Goal: Task Accomplishment & Management: Use online tool/utility

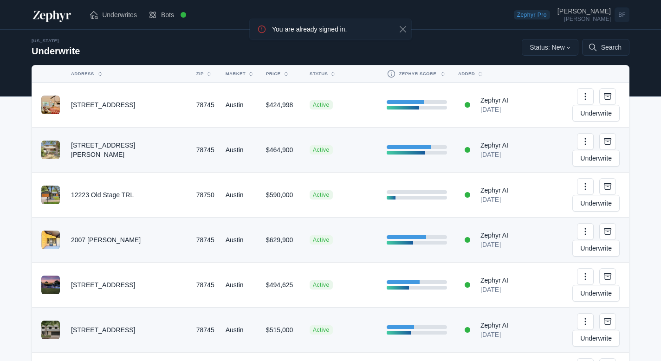
click at [129, 94] on td "[STREET_ADDRESS]" at bounding box center [127, 105] width 125 height 45
click at [150, 95] on td "[STREET_ADDRESS]" at bounding box center [127, 105] width 125 height 45
click at [101, 97] on td "7302 Shadywood DR" at bounding box center [127, 105] width 125 height 45
click at [605, 105] on link "Underwrite" at bounding box center [596, 113] width 47 height 17
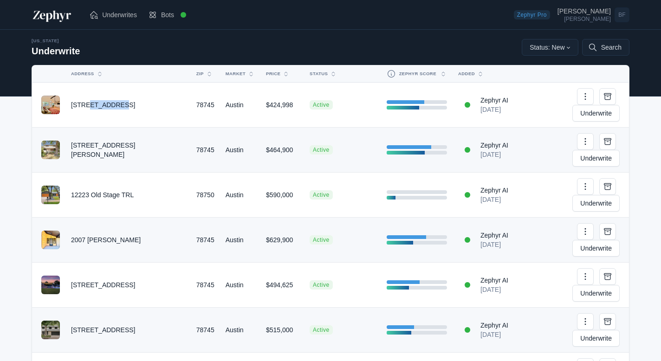
click at [310, 145] on span "Active" at bounding box center [321, 149] width 23 height 9
click at [594, 150] on link "Underwrite" at bounding box center [596, 158] width 47 height 17
click at [383, 218] on td at bounding box center [417, 240] width 72 height 45
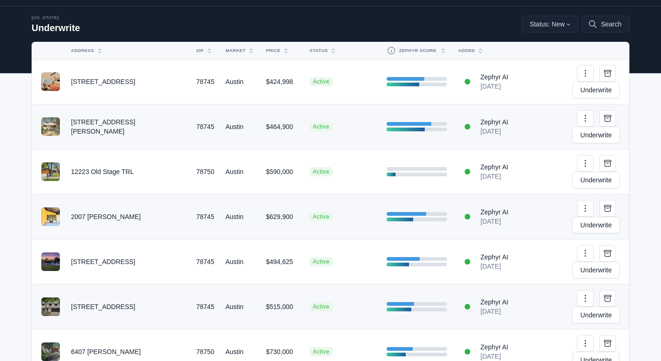
scroll to position [24, 0]
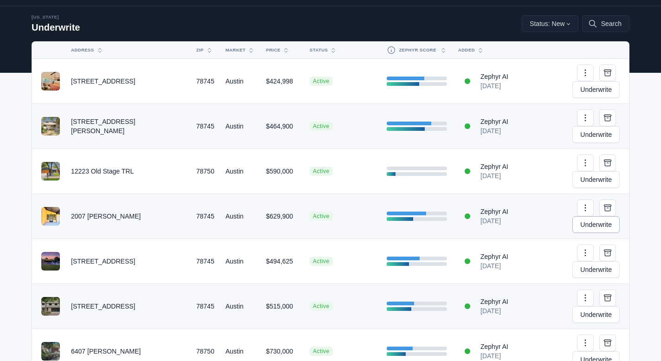
click at [573, 216] on link "Underwrite" at bounding box center [596, 224] width 47 height 17
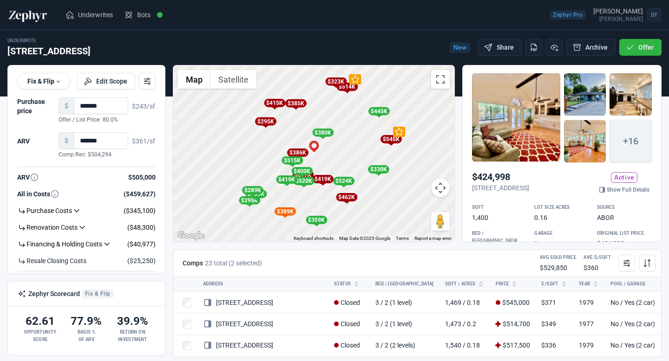
click at [529, 105] on div at bounding box center [516, 117] width 88 height 89
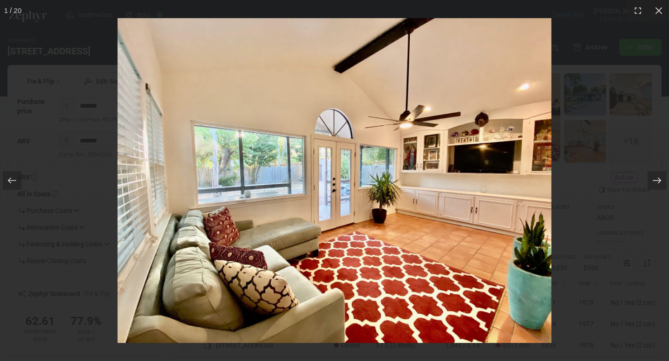
click at [653, 176] on icon at bounding box center [656, 180] width 9 height 9
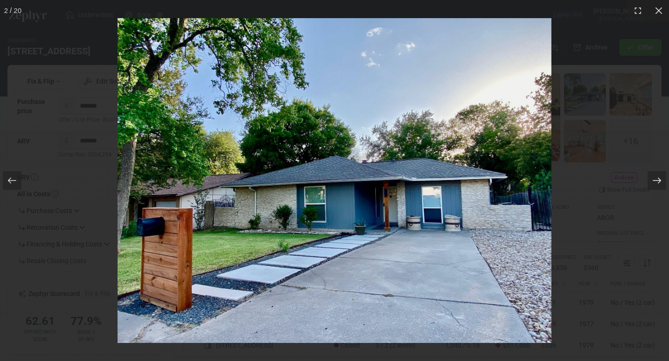
click at [653, 176] on icon at bounding box center [656, 180] width 9 height 9
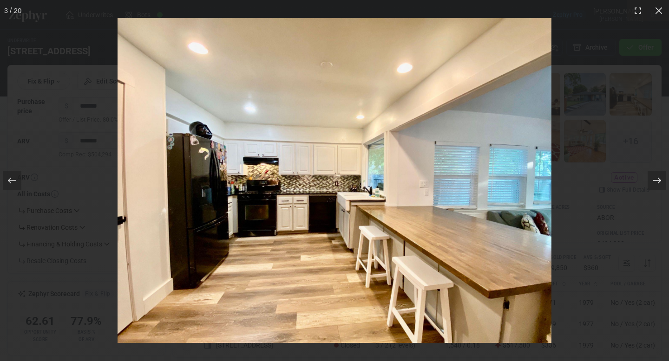
click at [653, 176] on icon at bounding box center [656, 180] width 9 height 9
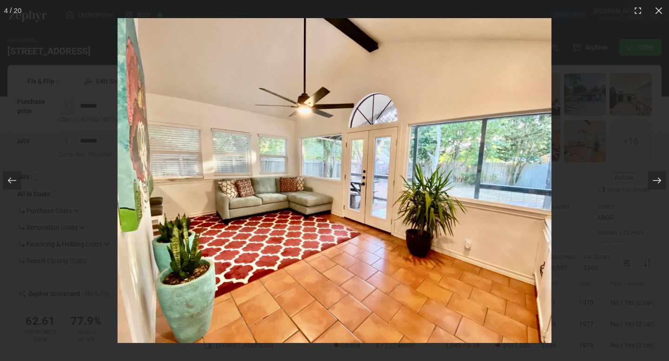
click at [653, 176] on icon at bounding box center [656, 180] width 9 height 9
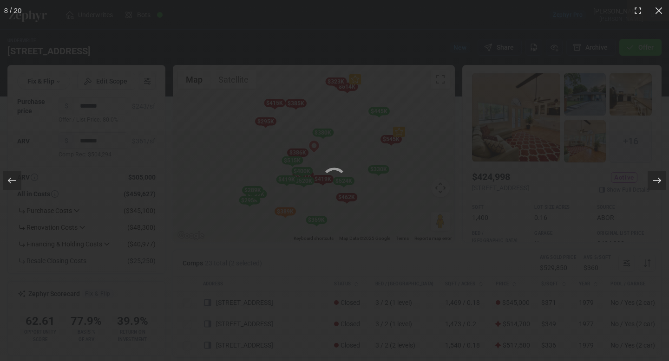
click at [653, 176] on icon at bounding box center [656, 180] width 9 height 9
click at [658, 13] on icon at bounding box center [658, 10] width 9 height 9
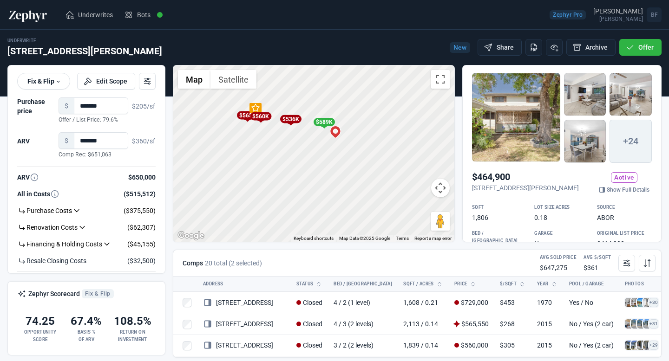
click at [498, 114] on div at bounding box center [516, 117] width 88 height 89
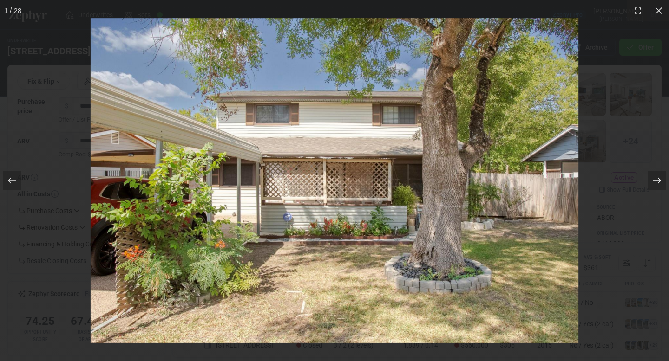
click at [660, 184] on icon at bounding box center [656, 180] width 9 height 9
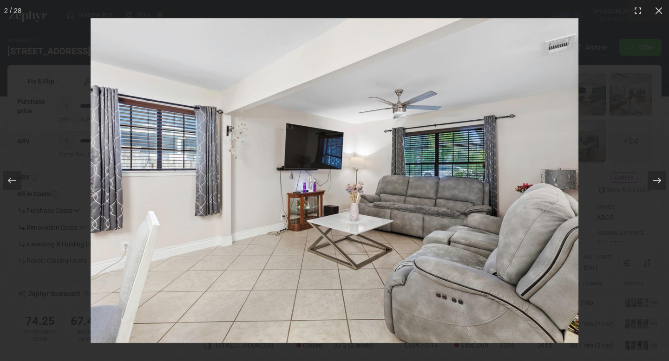
click at [660, 184] on icon at bounding box center [656, 180] width 9 height 9
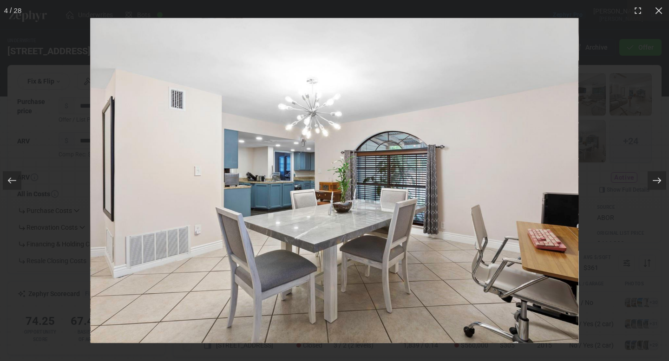
click at [660, 184] on icon at bounding box center [656, 180] width 9 height 9
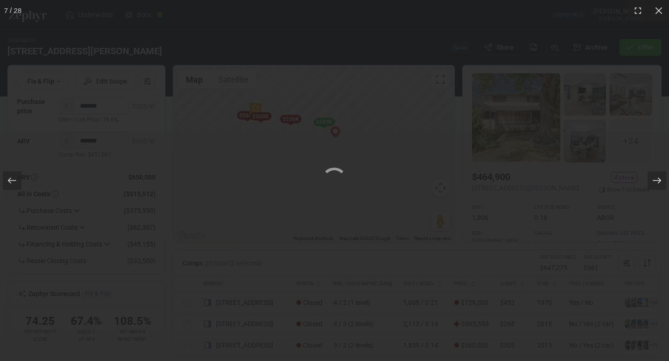
click at [660, 184] on icon at bounding box center [656, 180] width 9 height 9
click at [657, 13] on icon at bounding box center [658, 10] width 9 height 9
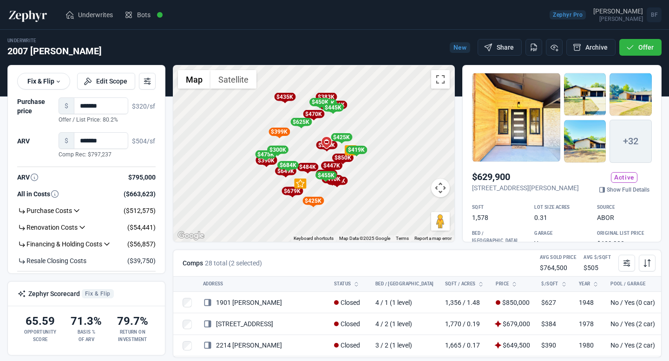
click at [502, 117] on div at bounding box center [516, 117] width 88 height 89
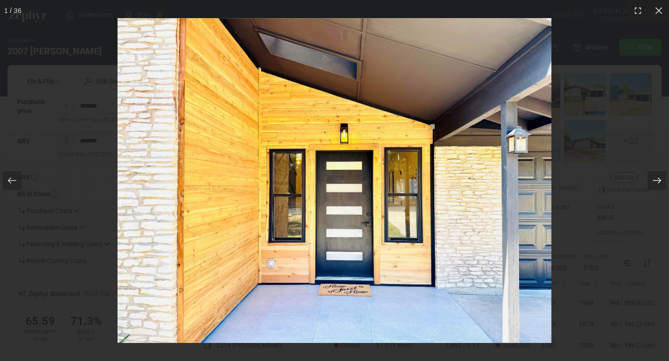
click at [657, 183] on icon at bounding box center [656, 180] width 9 height 9
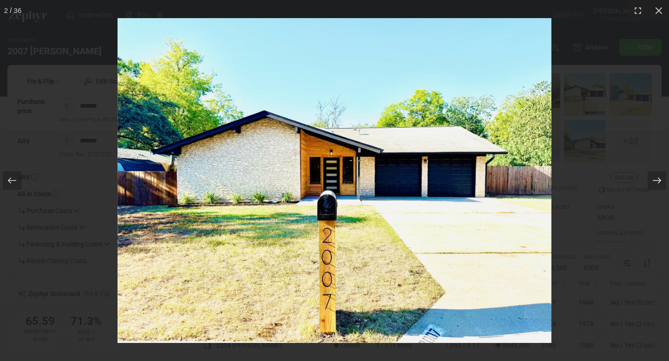
click at [657, 183] on icon at bounding box center [656, 180] width 9 height 9
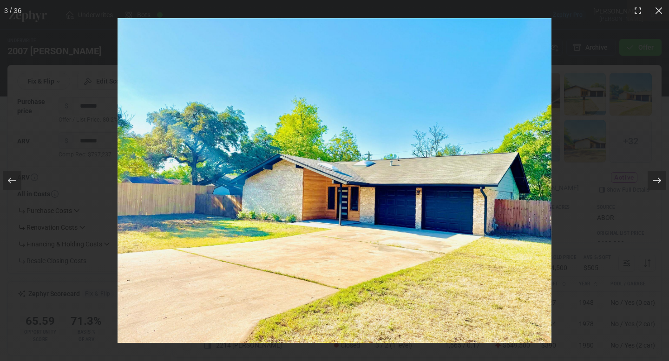
click at [657, 183] on icon at bounding box center [656, 180] width 9 height 9
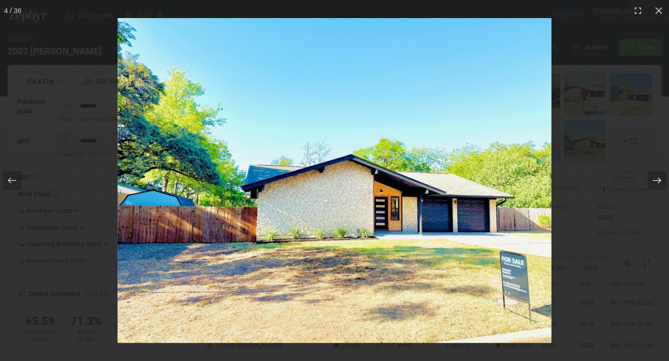
click at [657, 183] on icon at bounding box center [656, 180] width 9 height 9
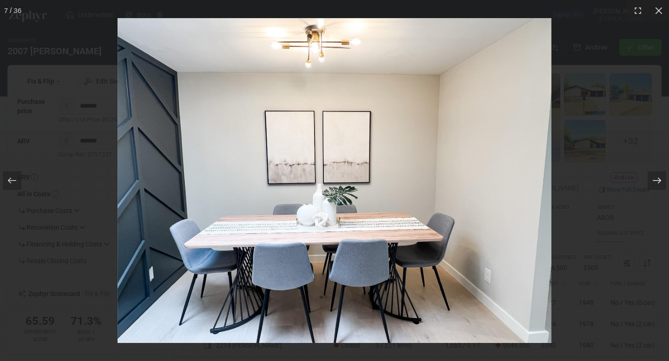
click at [657, 183] on icon at bounding box center [656, 180] width 9 height 9
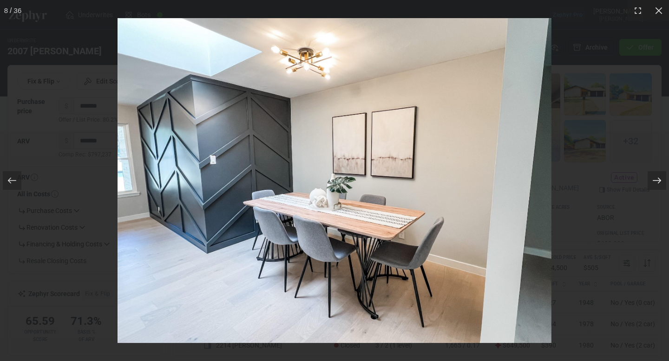
click at [657, 183] on icon at bounding box center [656, 180] width 9 height 9
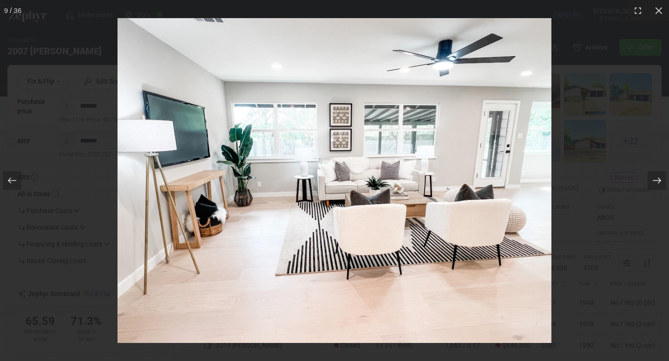
click at [657, 183] on icon at bounding box center [656, 180] width 9 height 9
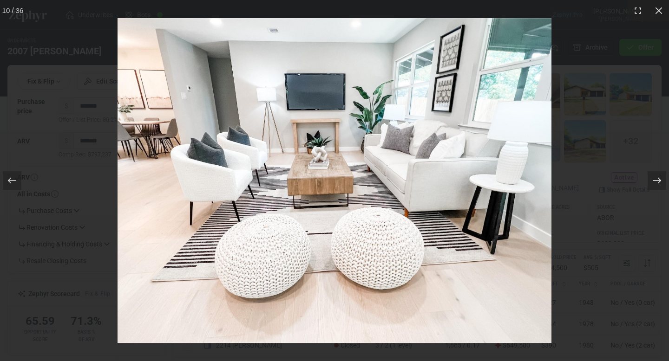
click at [657, 183] on icon at bounding box center [656, 180] width 9 height 9
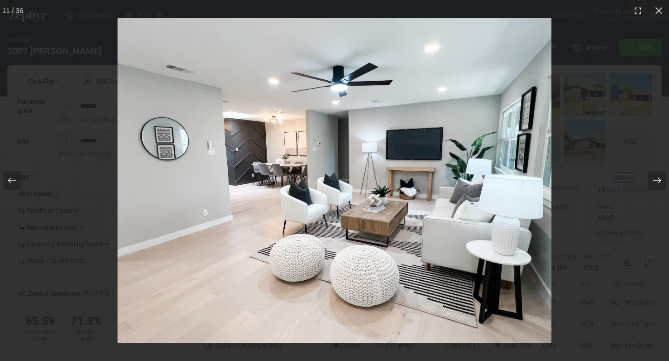
click at [657, 183] on icon at bounding box center [656, 180] width 9 height 9
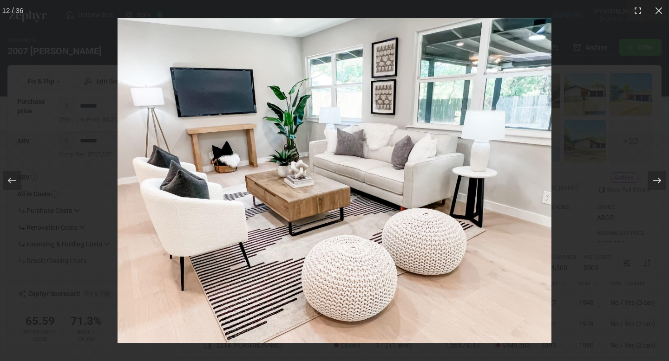
click at [657, 183] on icon at bounding box center [656, 180] width 9 height 9
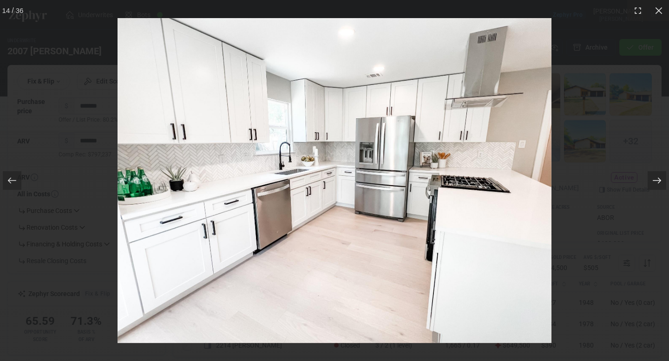
click at [657, 183] on icon at bounding box center [656, 180] width 9 height 9
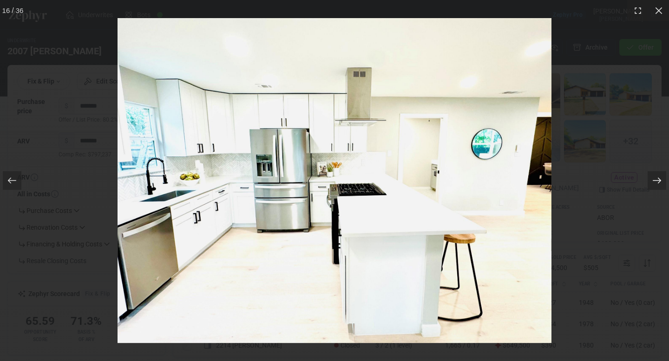
click at [657, 183] on icon at bounding box center [656, 180] width 9 height 9
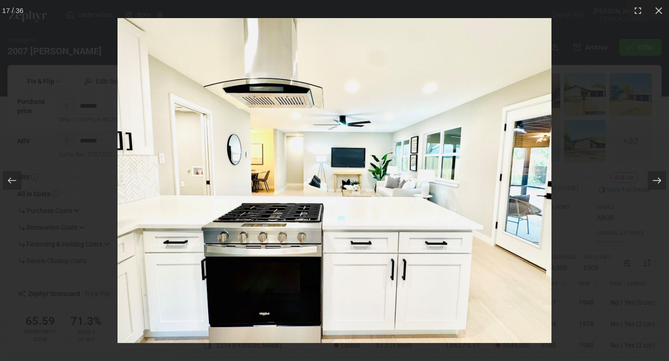
click at [657, 183] on icon at bounding box center [656, 180] width 9 height 9
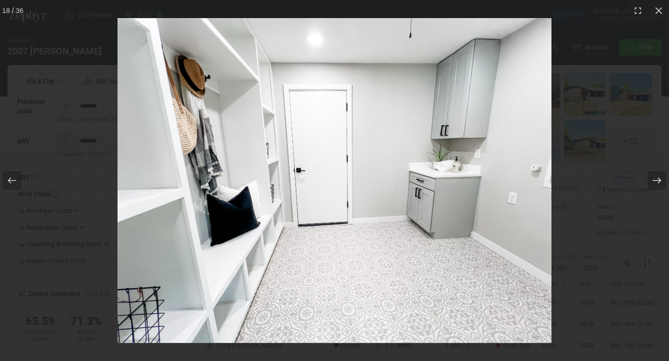
click at [657, 183] on icon at bounding box center [656, 180] width 9 height 9
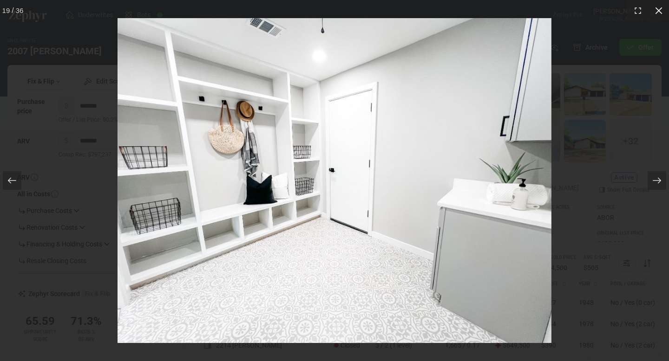
click at [660, 8] on icon at bounding box center [658, 10] width 9 height 9
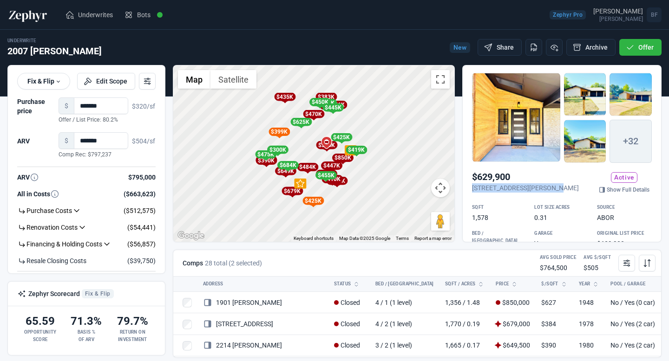
drag, startPoint x: 473, startPoint y: 185, endPoint x: 553, endPoint y: 187, distance: 80.4
click at [553, 187] on p "[STREET_ADDRESS][PERSON_NAME]" at bounding box center [525, 187] width 107 height 9
copy p "2007 [PERSON_NAME], [PERSON_NAME],"
